Goal: Task Accomplishment & Management: Use online tool/utility

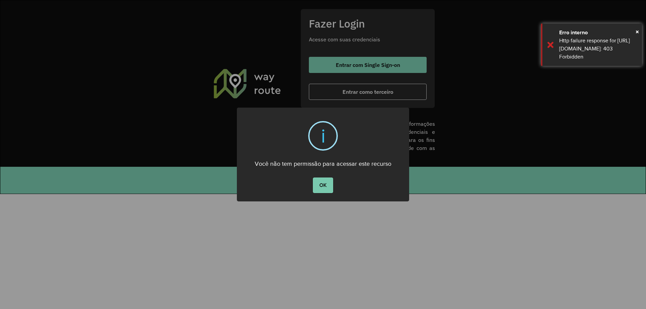
click at [323, 183] on button "OK" at bounding box center [323, 185] width 20 height 15
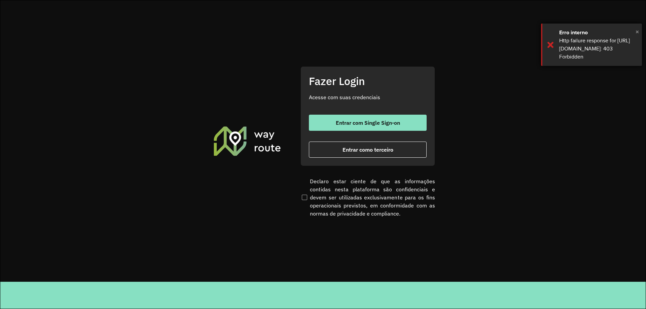
click at [636, 29] on span "×" at bounding box center [636, 32] width 3 height 10
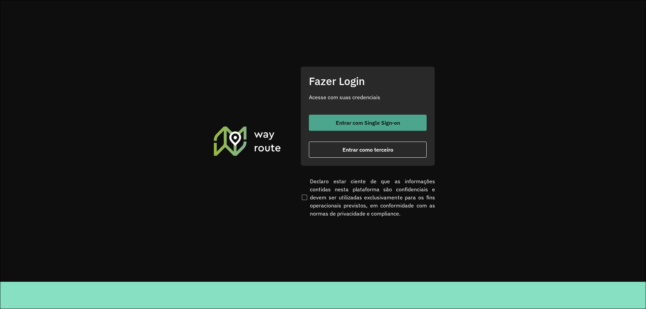
click at [349, 125] on span "Entrar com Single Sign-on" at bounding box center [368, 122] width 64 height 5
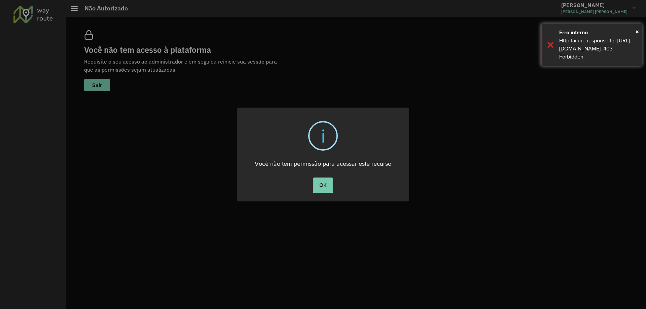
click at [320, 179] on button "OK" at bounding box center [323, 185] width 20 height 15
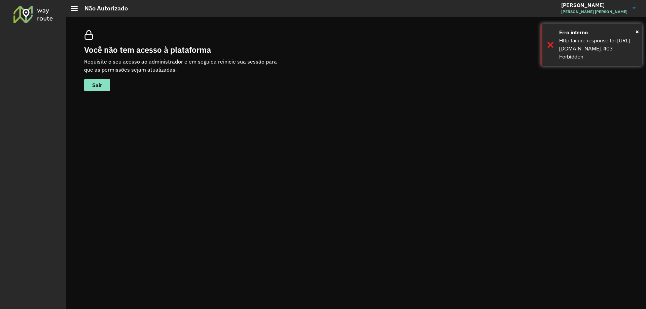
click at [72, 8] on span at bounding box center [74, 8] width 7 height 1
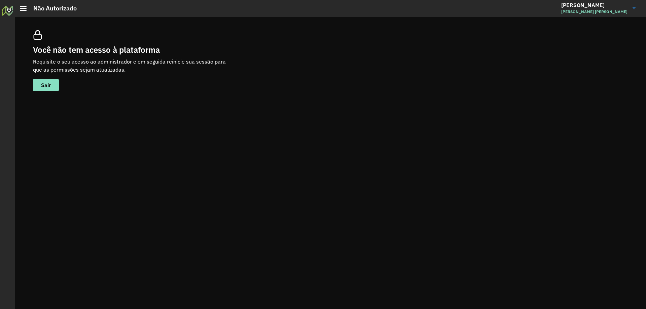
click at [613, 9] on span "Marlon Vitor de Almeida" at bounding box center [594, 12] width 66 height 6
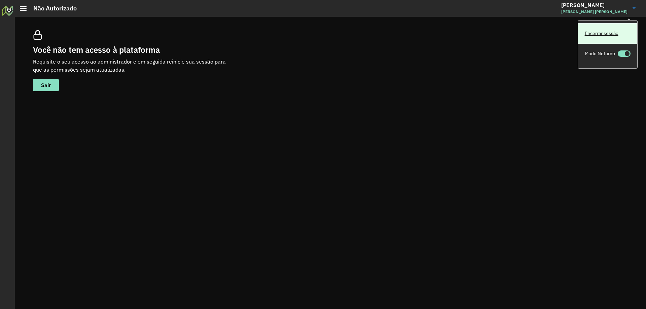
click at [611, 33] on link "Encerrar sessão" at bounding box center [607, 33] width 59 height 21
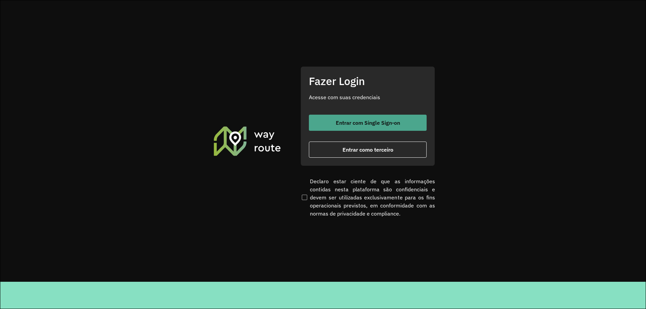
click at [363, 122] on span "Entrar com Single Sign-on" at bounding box center [368, 122] width 64 height 5
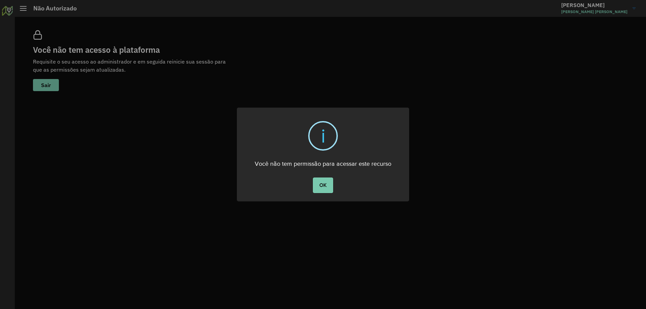
click at [326, 186] on button "OK" at bounding box center [323, 185] width 20 height 15
